Goal: Task Accomplishment & Management: Use online tool/utility

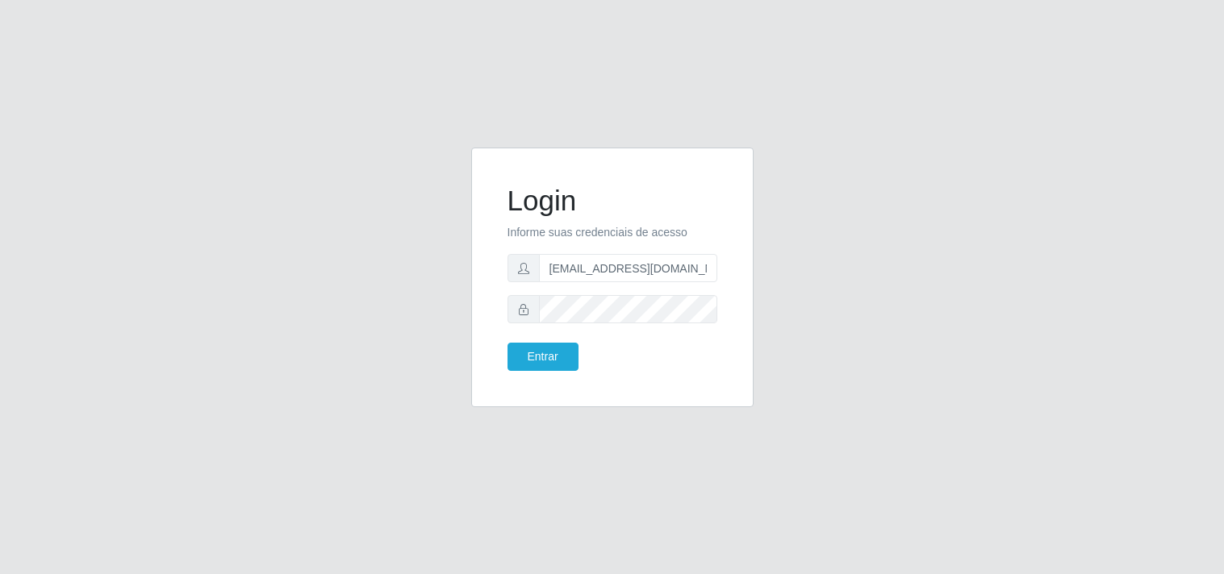
click at [545, 366] on button "Entrar" at bounding box center [543, 357] width 71 height 28
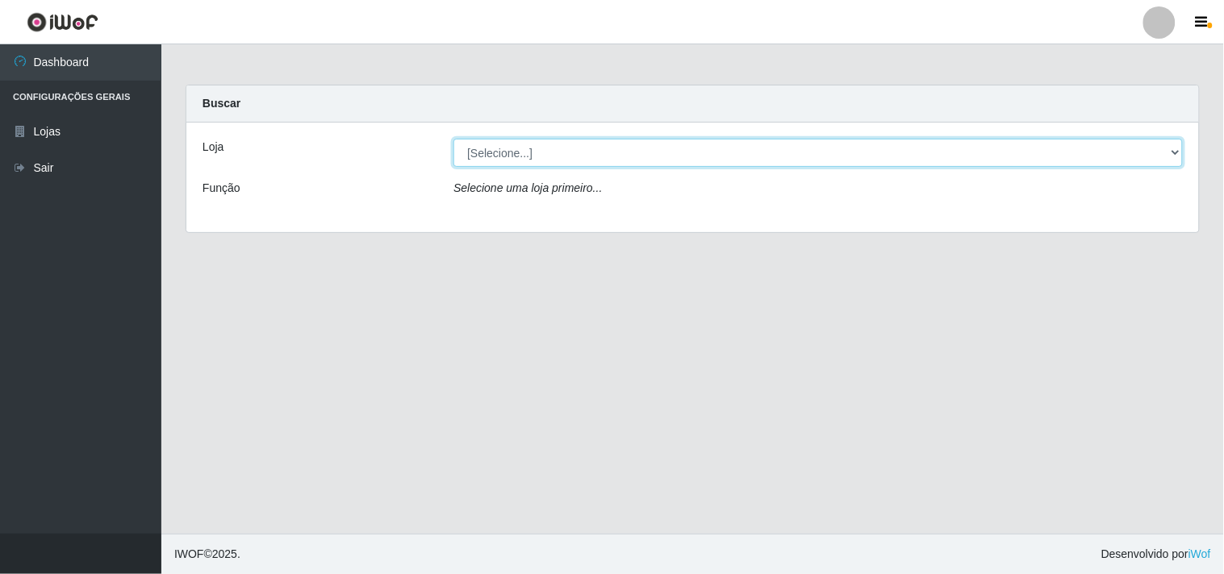
click at [1180, 152] on select "[Selecione...] Hiper Queiroz - [GEOGRAPHIC_DATA]" at bounding box center [817, 153] width 729 height 28
select select "514"
click at [453, 139] on select "[Selecione...] Hiper Queiroz - [GEOGRAPHIC_DATA]" at bounding box center [817, 153] width 729 height 28
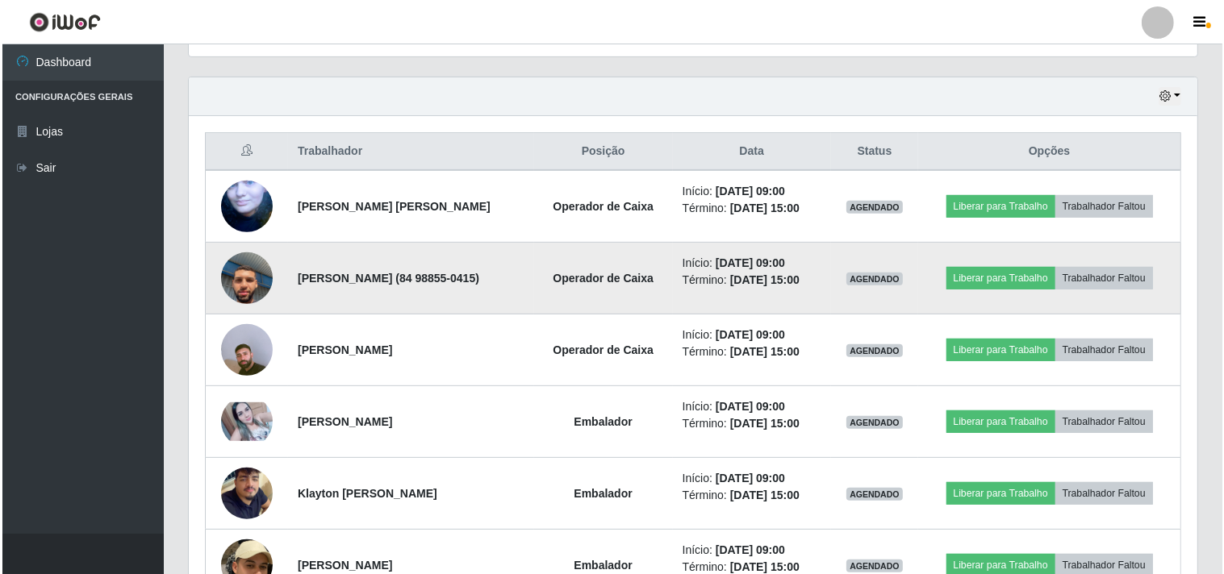
scroll to position [568, 0]
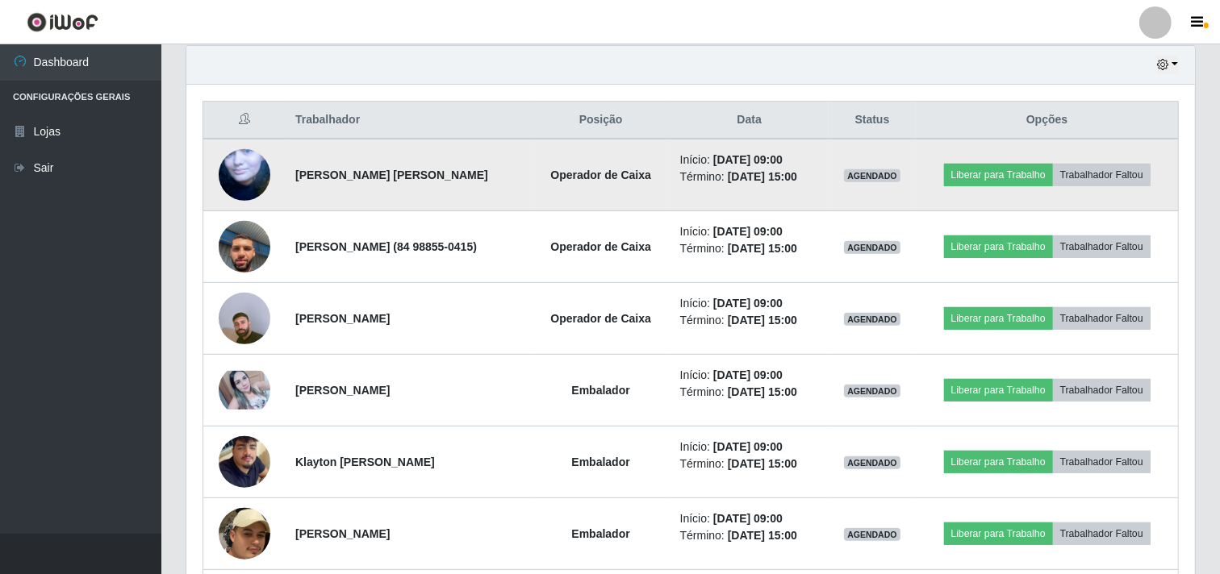
click at [245, 172] on img at bounding box center [245, 174] width 52 height 94
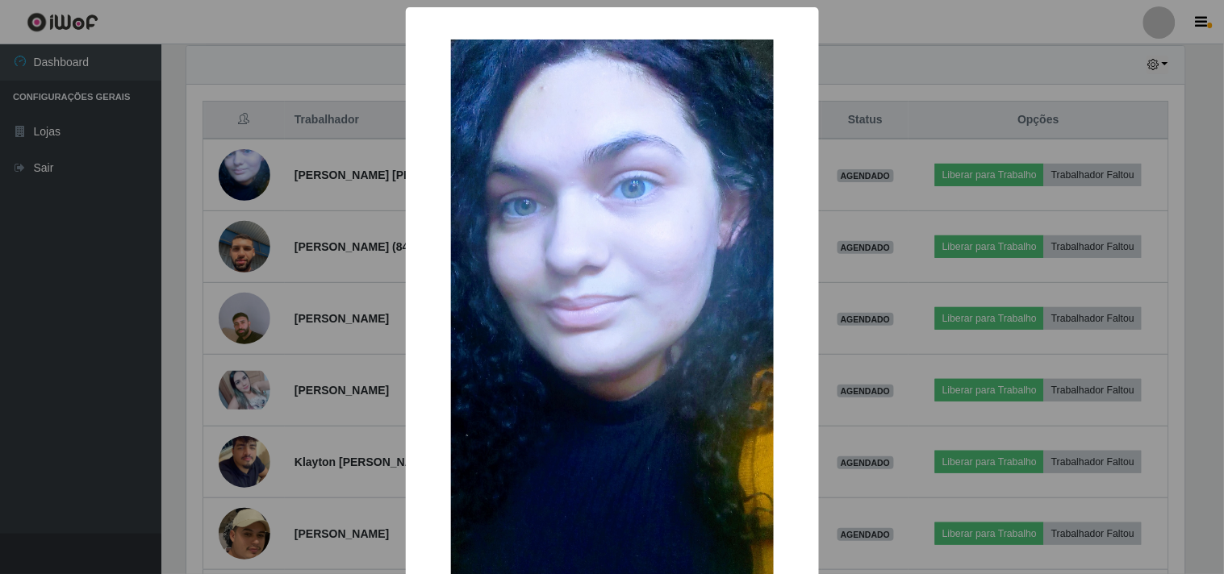
drag, startPoint x: 82, startPoint y: 182, endPoint x: 203, endPoint y: 188, distance: 121.2
click at [84, 182] on div "× OK Cancel" at bounding box center [612, 287] width 1224 height 574
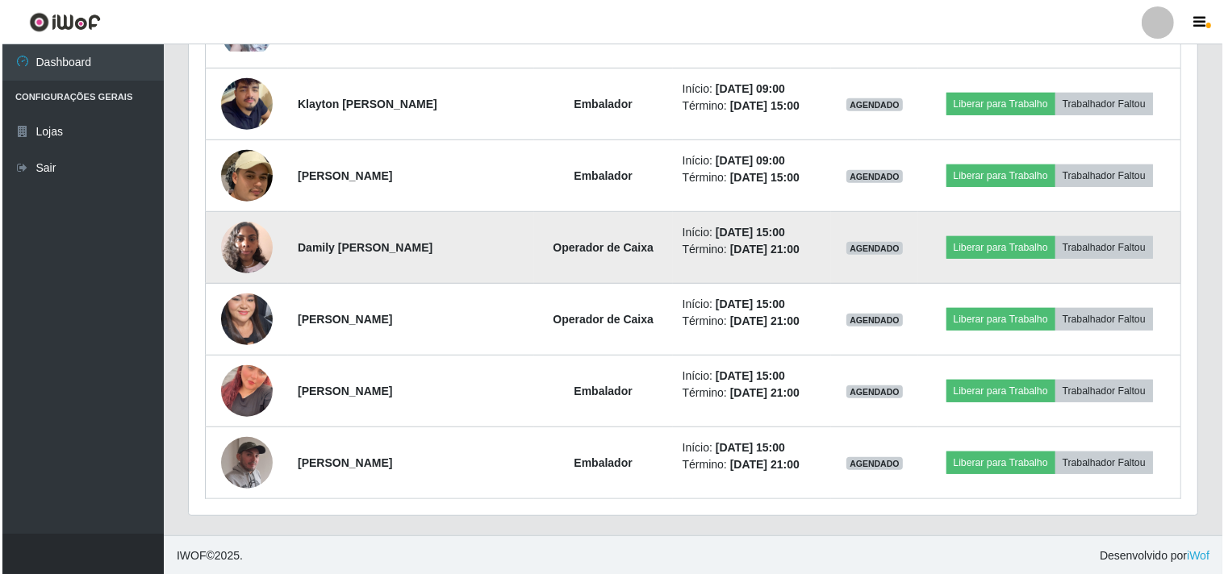
scroll to position [929, 0]
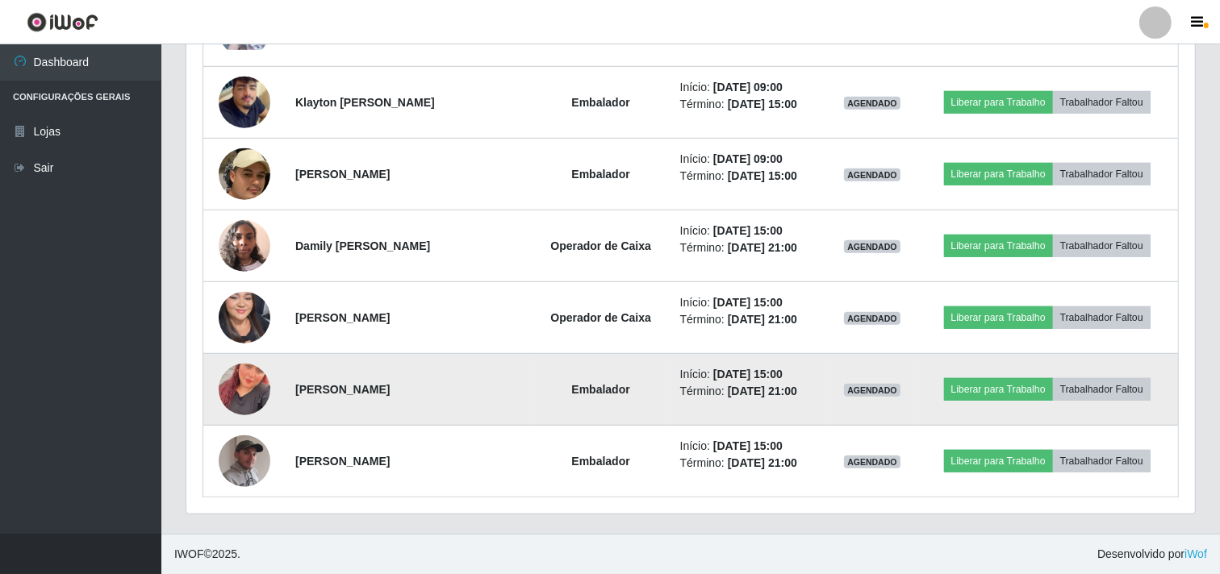
click at [238, 380] on img at bounding box center [245, 390] width 52 height 92
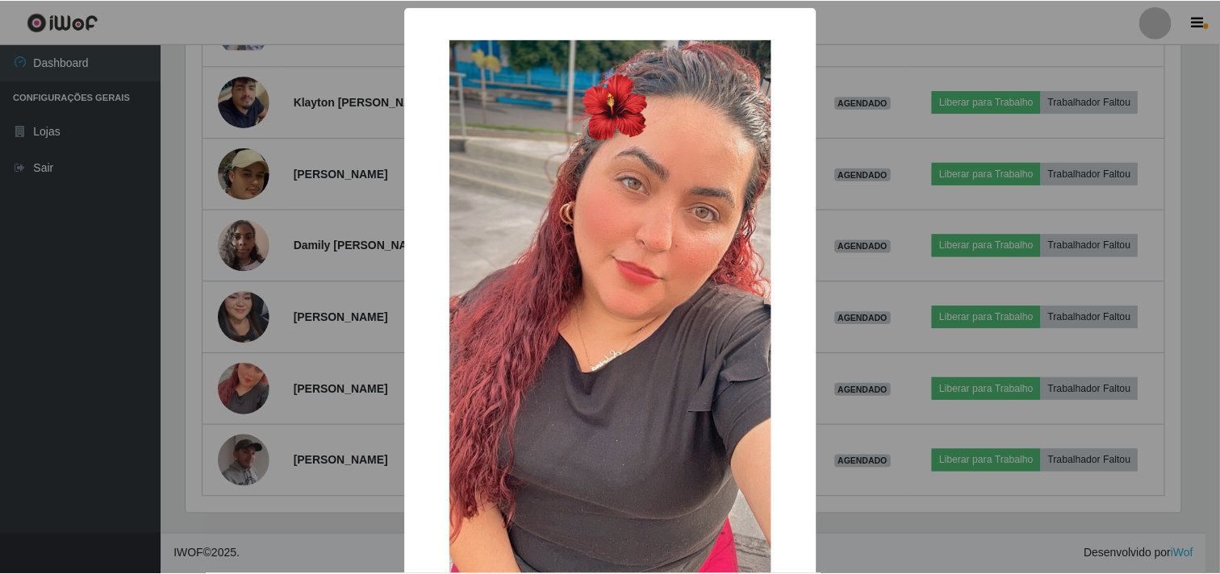
scroll to position [334, 998]
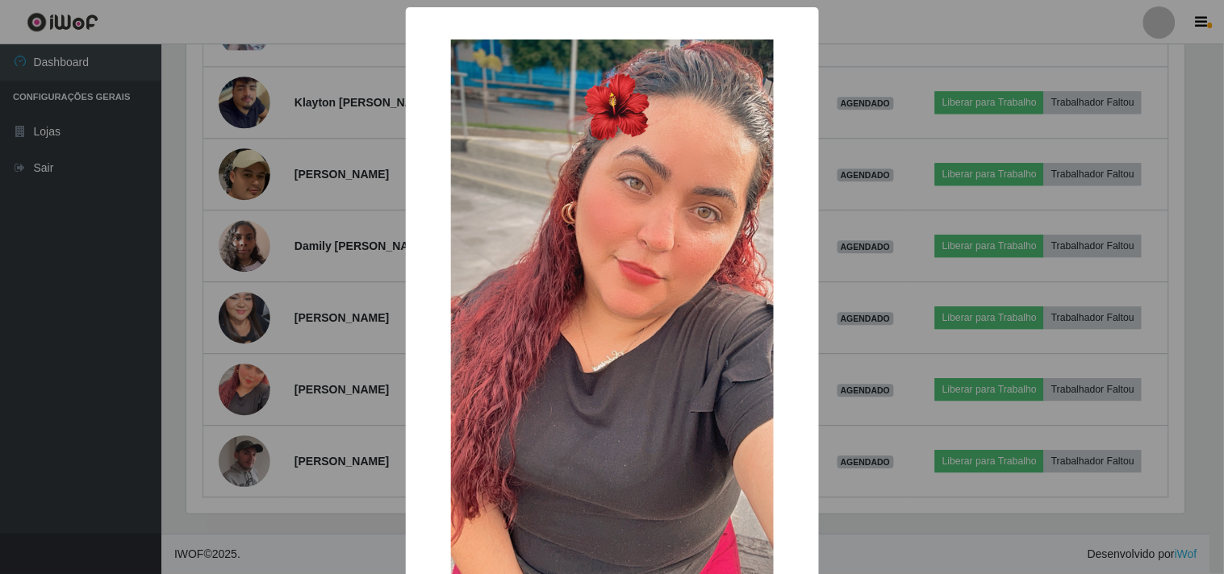
click at [127, 359] on div "× OK Cancel" at bounding box center [612, 287] width 1224 height 574
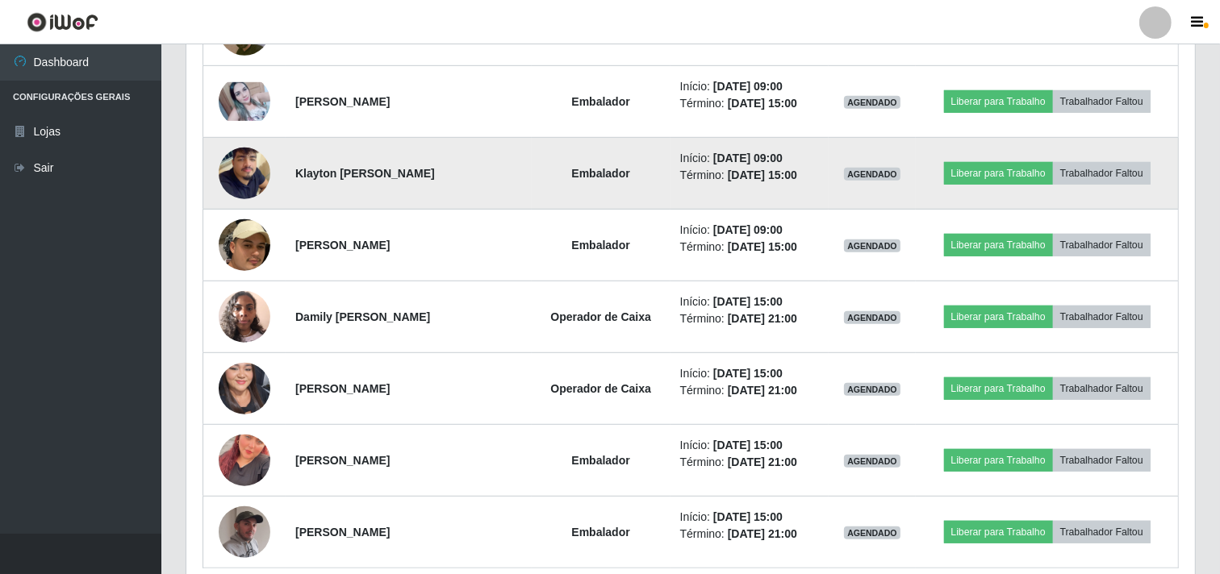
scroll to position [659, 0]
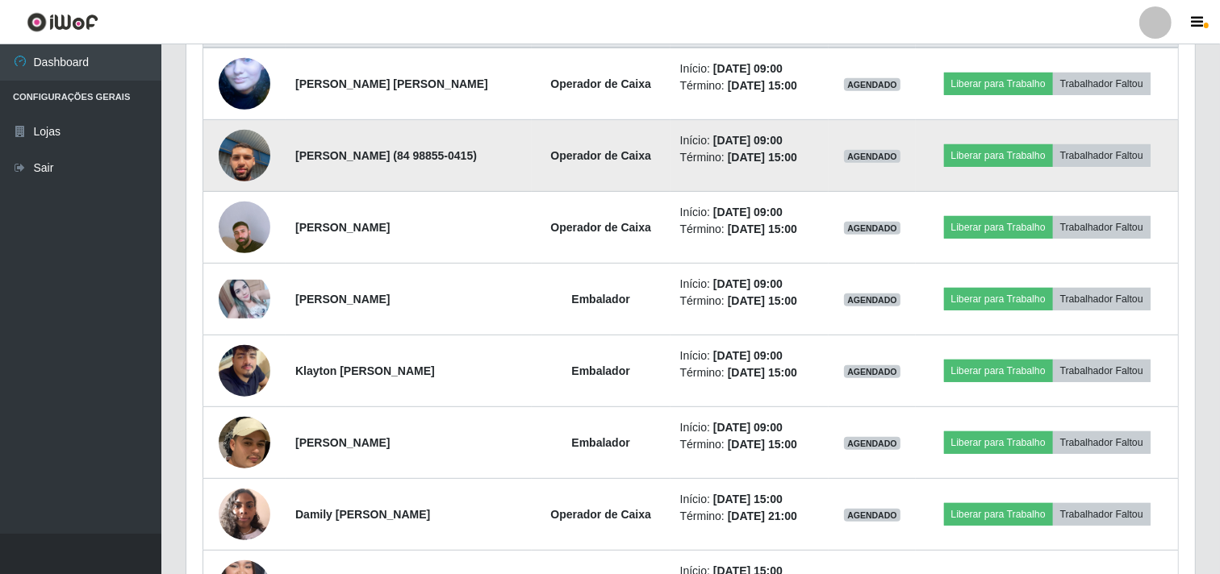
click at [238, 157] on img at bounding box center [245, 156] width 52 height 92
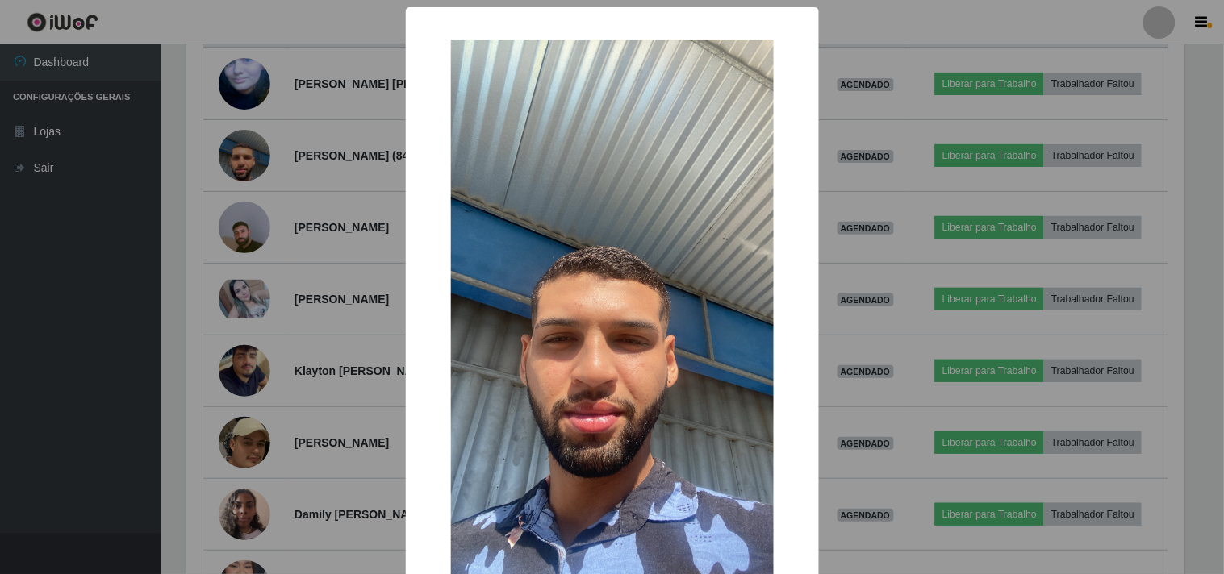
drag, startPoint x: 113, startPoint y: 198, endPoint x: 110, endPoint y: 156, distance: 42.9
click at [109, 195] on div "× OK Cancel" at bounding box center [612, 287] width 1224 height 574
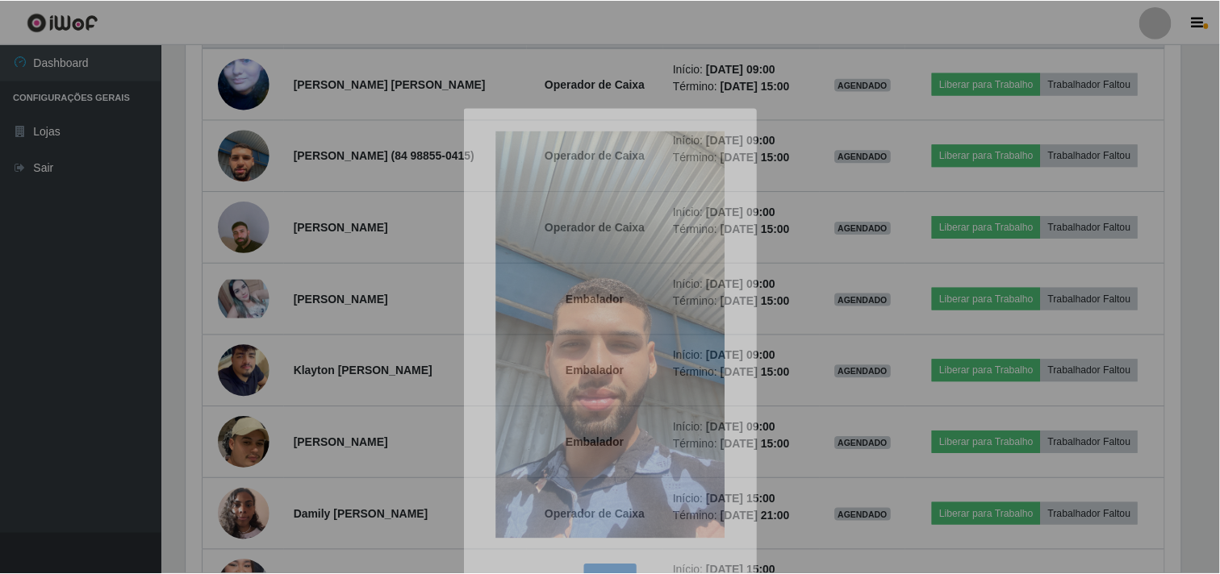
scroll to position [334, 1009]
